Goal: Task Accomplishment & Management: Manage account settings

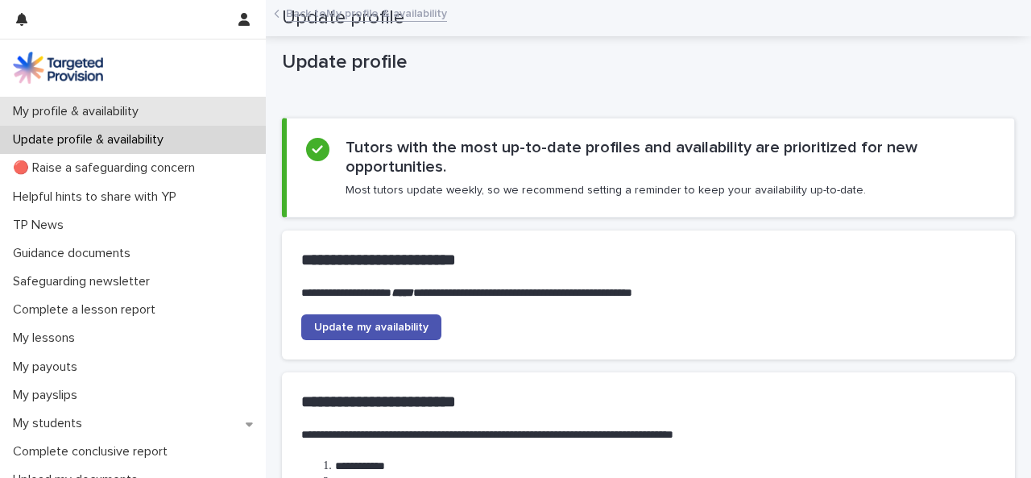
scroll to position [232, 0]
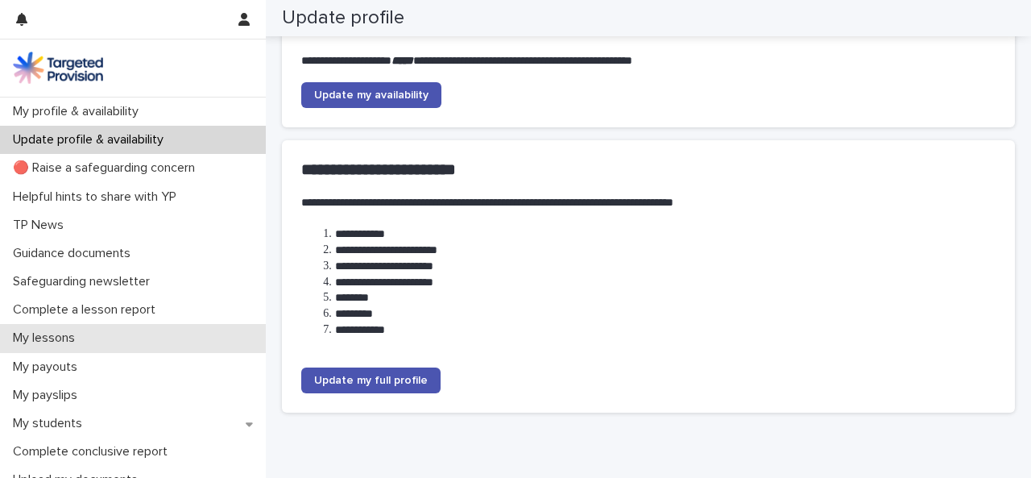
click at [105, 333] on div "My lessons" at bounding box center [133, 338] width 266 height 28
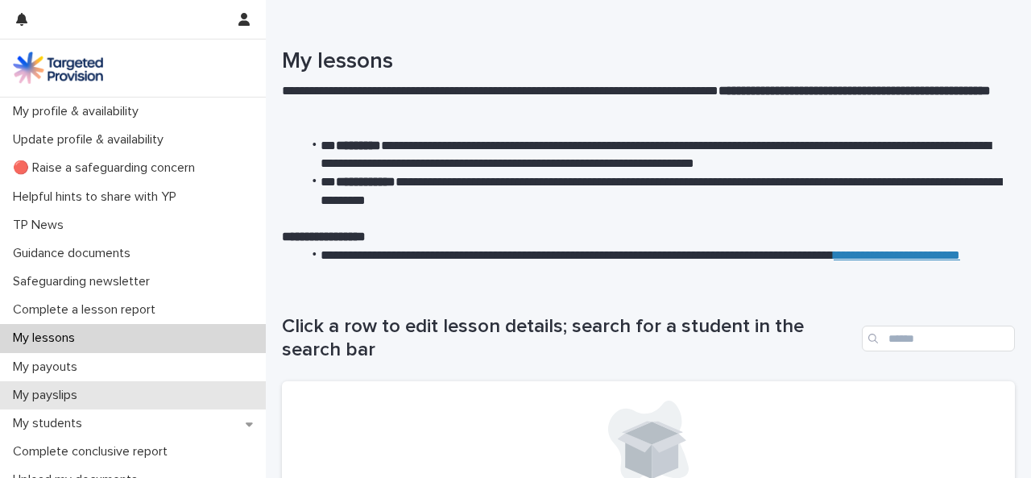
click at [98, 392] on div "My payslips" at bounding box center [133, 395] width 266 height 28
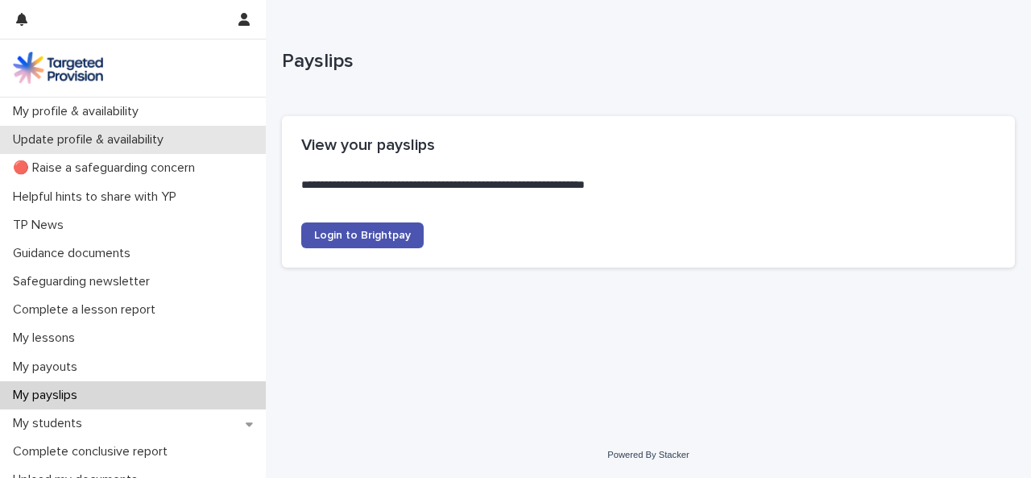
click at [148, 141] on p "Update profile & availability" at bounding box center [91, 139] width 170 height 15
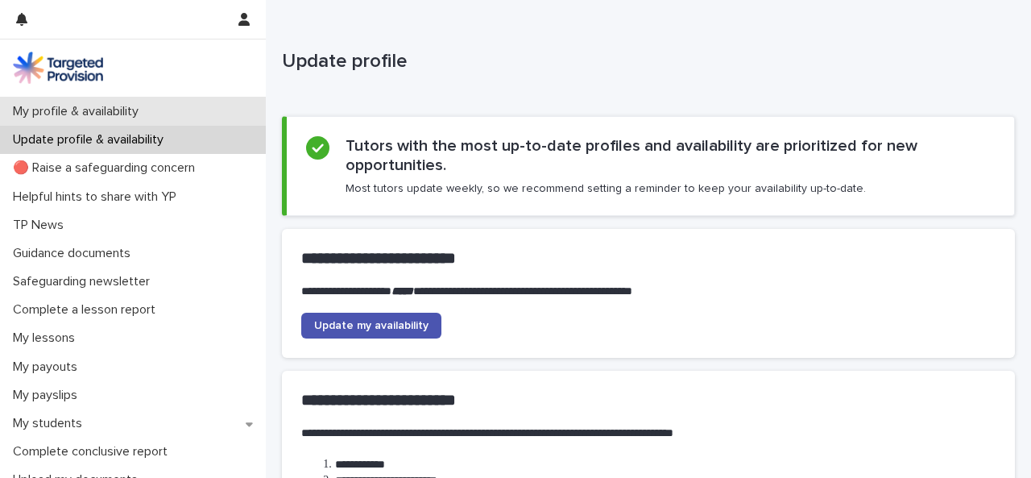
click at [127, 117] on p "My profile & availability" at bounding box center [78, 111] width 145 height 15
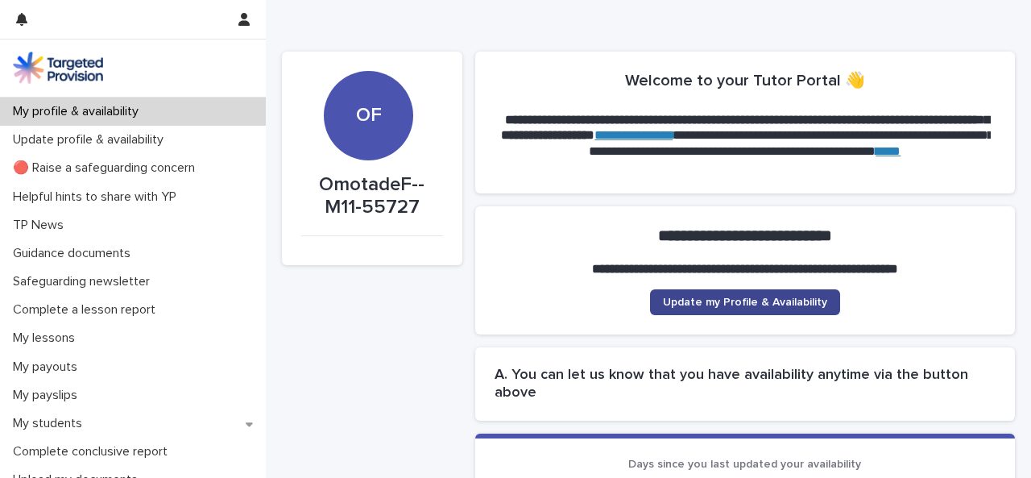
click at [769, 313] on link "Update my Profile & Availability" at bounding box center [745, 302] width 190 height 26
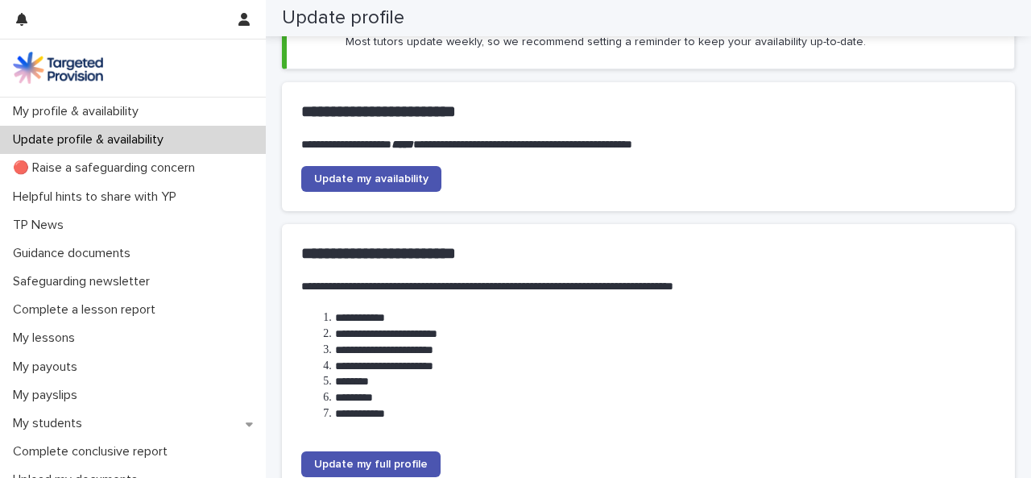
scroll to position [166, 0]
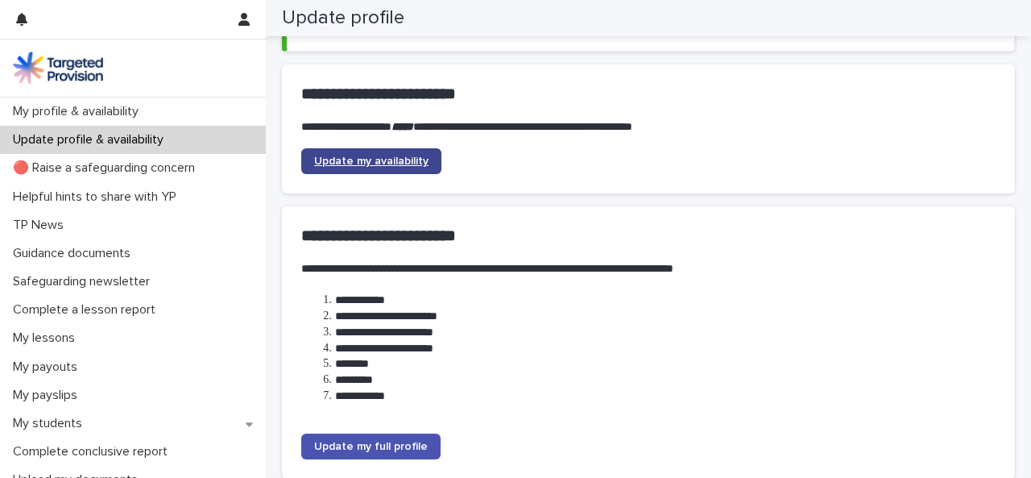
click at [403, 160] on span "Update my availability" at bounding box center [371, 160] width 114 height 11
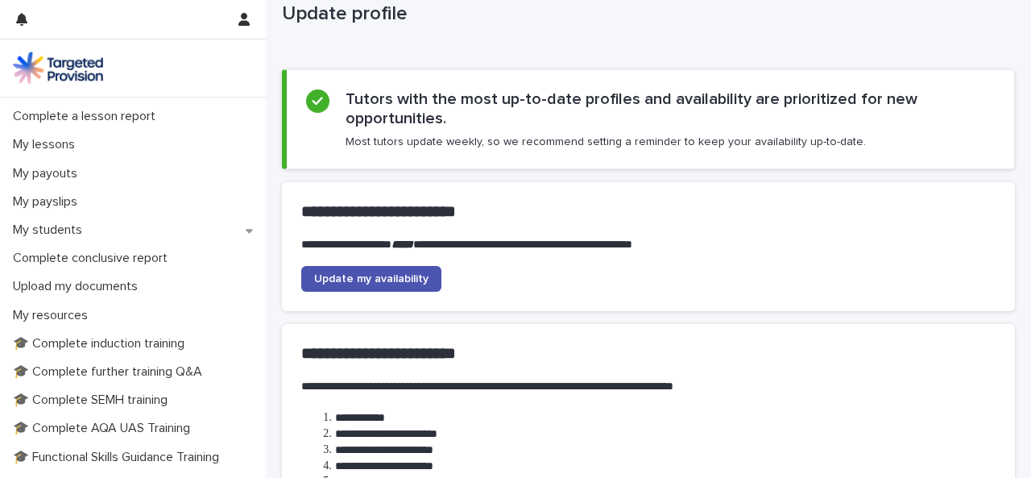
scroll to position [171, 0]
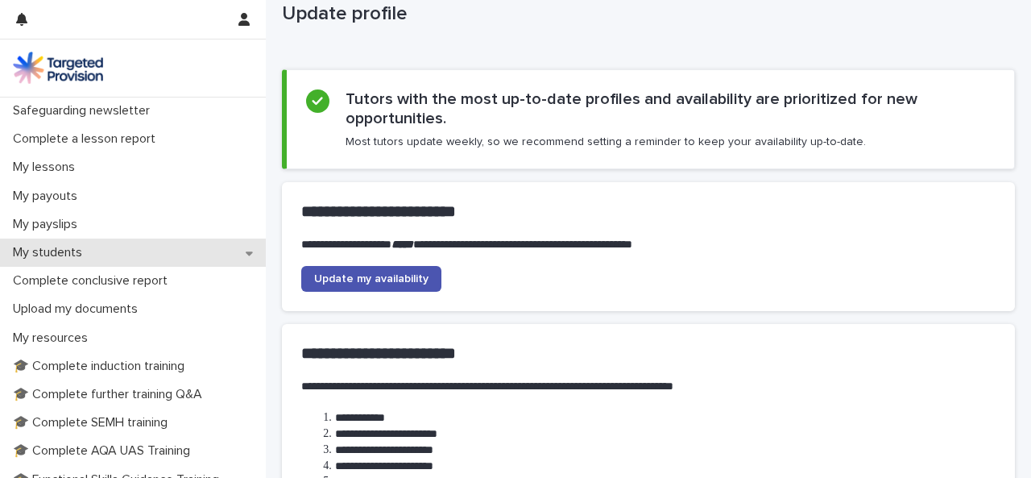
click at [246, 252] on icon at bounding box center [249, 253] width 7 height 4
